Goal: Information Seeking & Learning: Learn about a topic

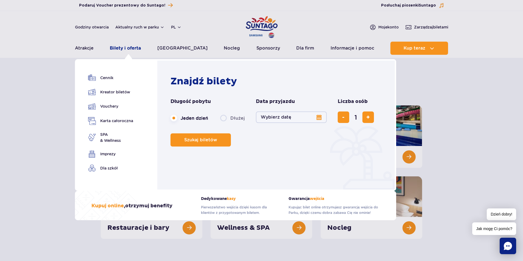
click at [136, 47] on link "Bilety i oferta" at bounding box center [125, 48] width 31 height 13
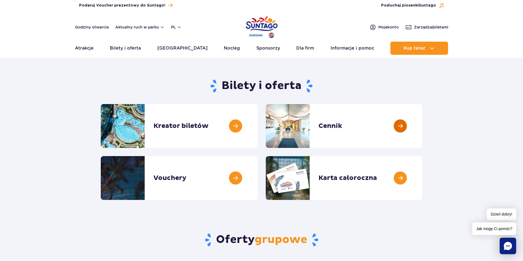
click at [422, 121] on link at bounding box center [422, 126] width 0 height 44
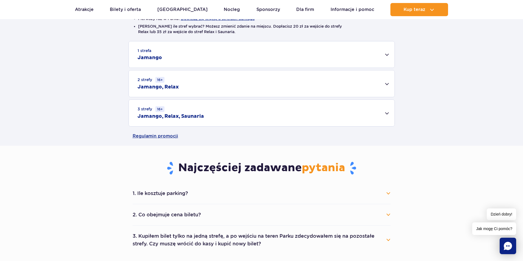
scroll to position [165, 0]
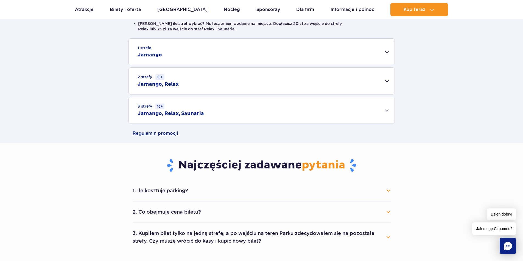
click at [212, 110] on div "3 strefy 16+ Jamango, Relax, Saunaria" at bounding box center [262, 110] width 266 height 27
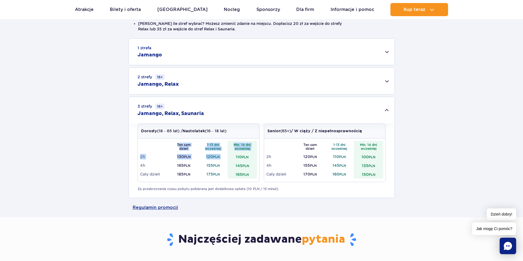
drag, startPoint x: 236, startPoint y: 155, endPoint x: 259, endPoint y: 155, distance: 22.5
click at [259, 155] on div "Dorosły (18 – 65 lat) / Nastolatek (16 – 18 lat) Ten sam dzień 1-13 dni wcześni…" at bounding box center [198, 153] width 122 height 59
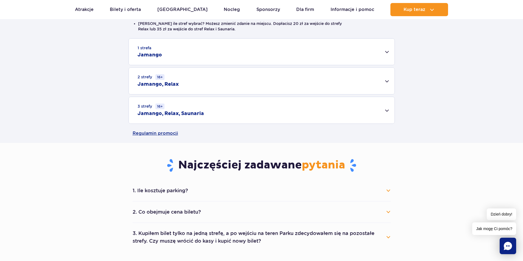
click at [259, 155] on main "Strona główna Cennik Cennik Zaplanuj wizytę z wyprzedzeniem i oszczędź do 20 zł…" at bounding box center [261, 220] width 523 height 749
click at [474, 125] on div "Regulamin promocji" at bounding box center [261, 133] width 523 height 19
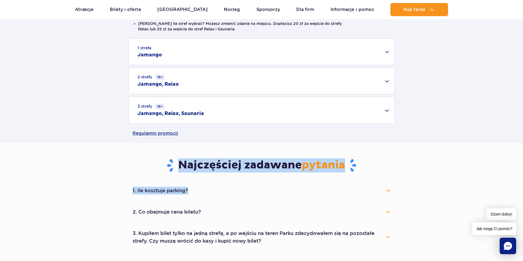
drag, startPoint x: 360, startPoint y: 210, endPoint x: 356, endPoint y: 255, distance: 45.1
click at [356, 255] on section "Najczęściej zadawane pytania 1. Ile kosztuje parking? Parking kosztuje 25 zł za…" at bounding box center [261, 205] width 523 height 124
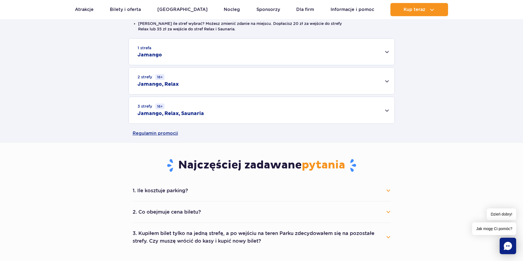
drag, startPoint x: 512, startPoint y: 97, endPoint x: 509, endPoint y: 98, distance: 3.6
click at [510, 98] on div "1 strefa Jamango Dorosły (18 – 65 lat) / Nastolatek (16 – 18 lat) Ten sam dzień…" at bounding box center [261, 81] width 523 height 86
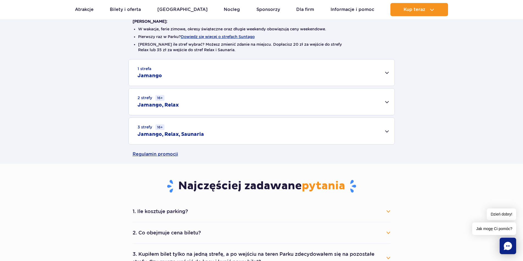
scroll to position [137, 0]
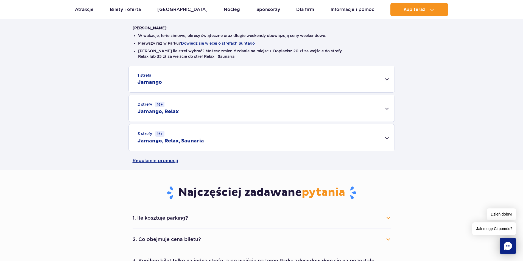
click at [308, 134] on div "3 strefy 16+ Jamango, Relax, Saunaria" at bounding box center [262, 138] width 266 height 27
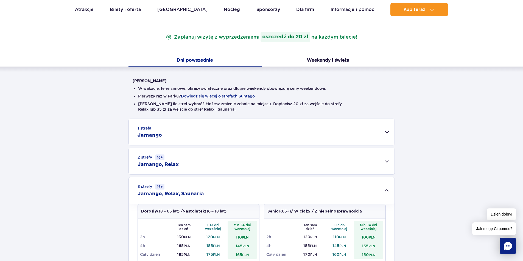
scroll to position [27, 0]
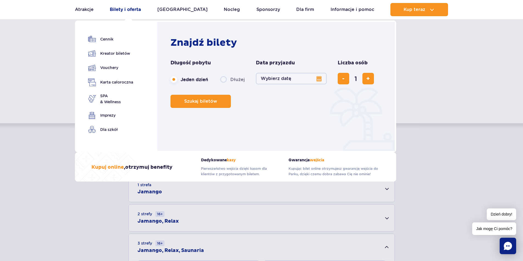
click at [117, 13] on link "Bilety i oferta" at bounding box center [125, 9] width 31 height 13
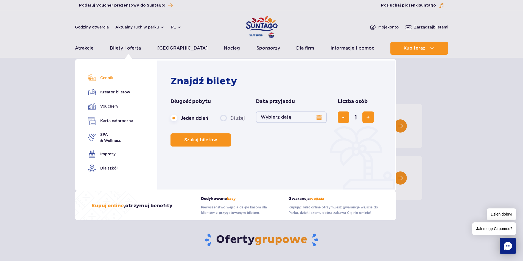
click at [108, 79] on link "Cennik" at bounding box center [110, 78] width 45 height 8
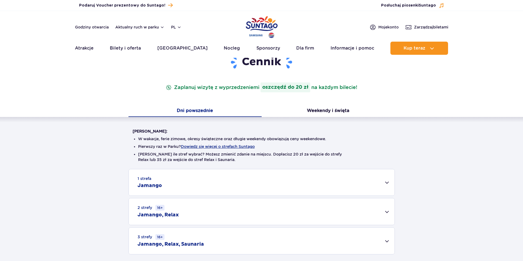
scroll to position [82, 0]
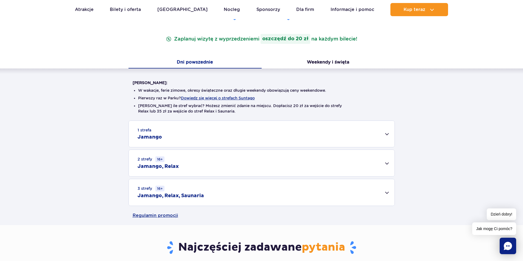
click at [257, 161] on div "2 strefy 16+ Jamango, Relax" at bounding box center [262, 163] width 266 height 27
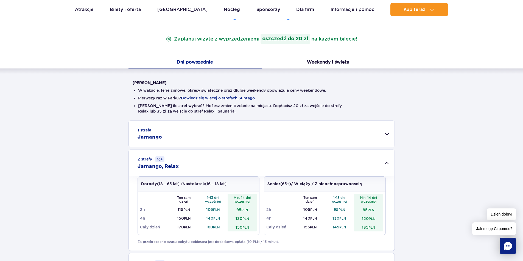
click at [277, 206] on div "2 strefy 16+ Jamango, Relax Dorosły (18 – 65 lat) / Nastolatek (16 – 18 lat) Te…" at bounding box center [262, 200] width 266 height 101
